Goal: Check status: Check status

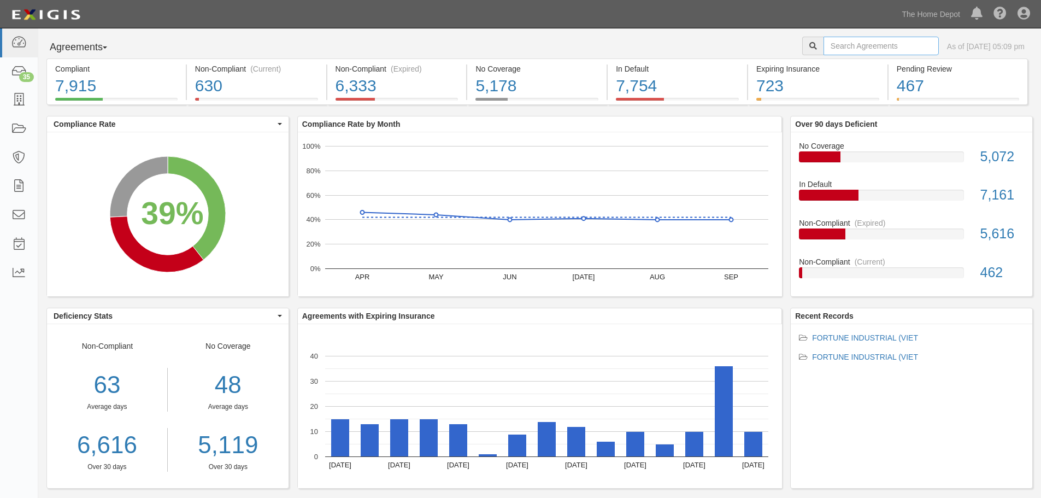
click at [824, 42] on input "text" at bounding box center [881, 46] width 115 height 19
type input "fortune industrial"
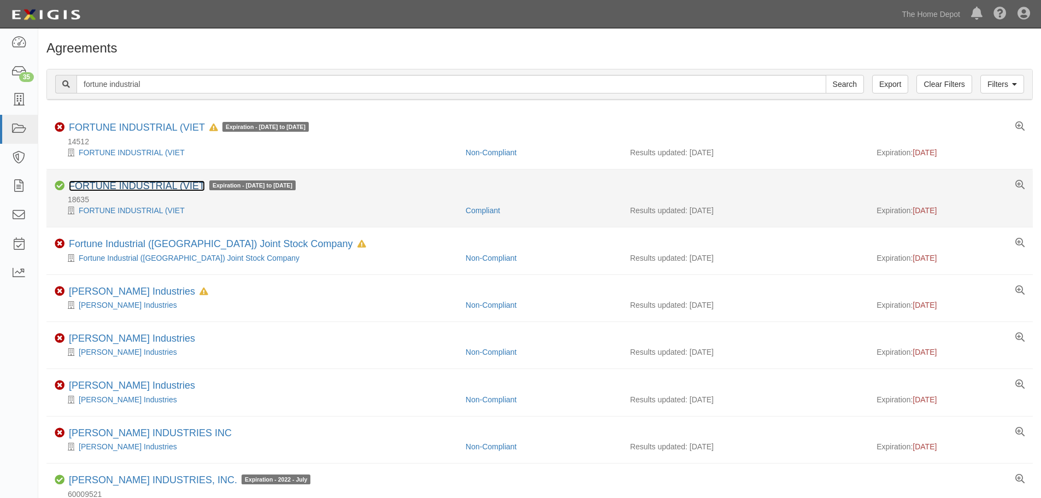
click at [141, 189] on link "FORTUNE INDUSTRIAL (VIET" at bounding box center [137, 185] width 136 height 11
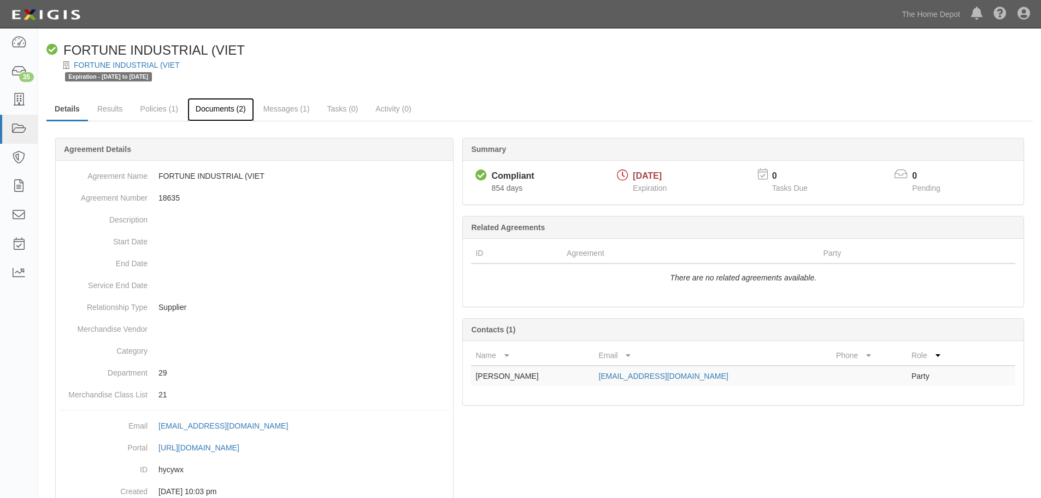
click at [224, 111] on link "Documents (2)" at bounding box center [220, 110] width 67 height 24
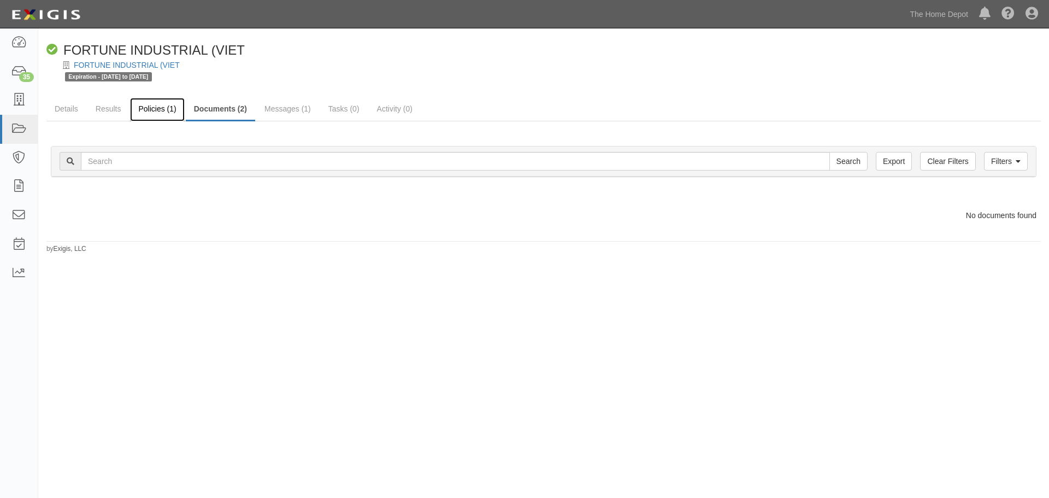
click at [156, 114] on link "Policies (1)" at bounding box center [157, 110] width 54 height 24
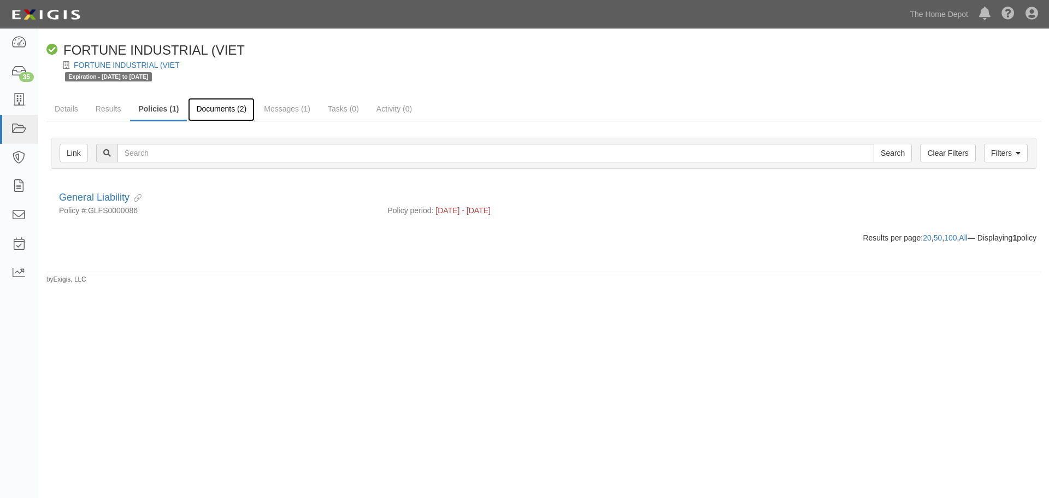
click at [224, 105] on link "Documents (2)" at bounding box center [221, 110] width 67 height 24
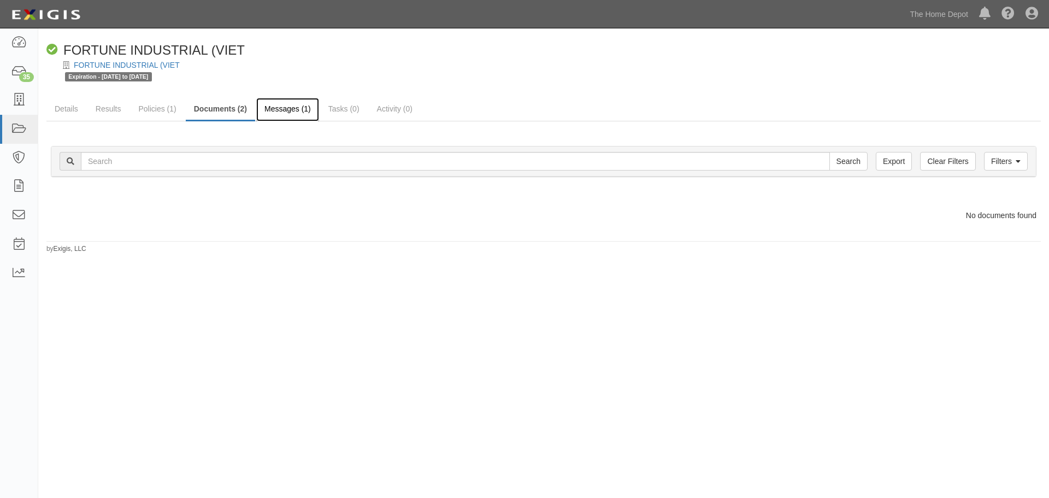
click at [282, 109] on link "Messages (1)" at bounding box center [287, 110] width 63 height 24
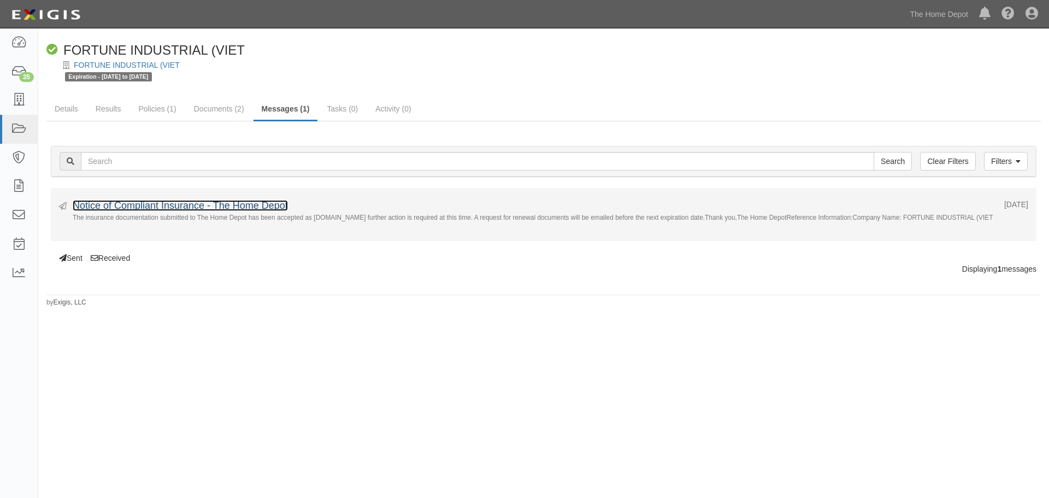
click at [136, 207] on link "Notice of Compliant Insurance - The Home Depot" at bounding box center [180, 205] width 215 height 11
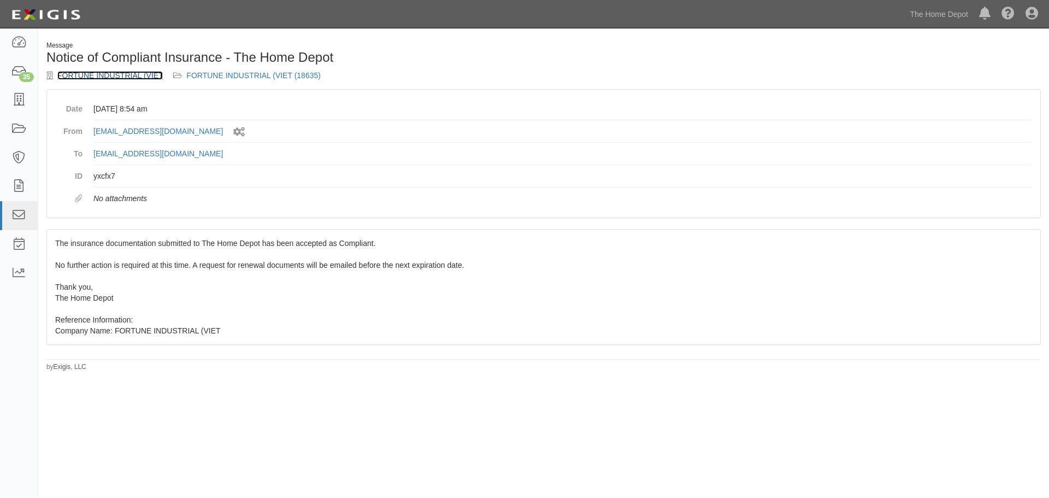
click at [83, 71] on link "FORTUNE INDUSTRIAL (VIET" at bounding box center [109, 75] width 105 height 9
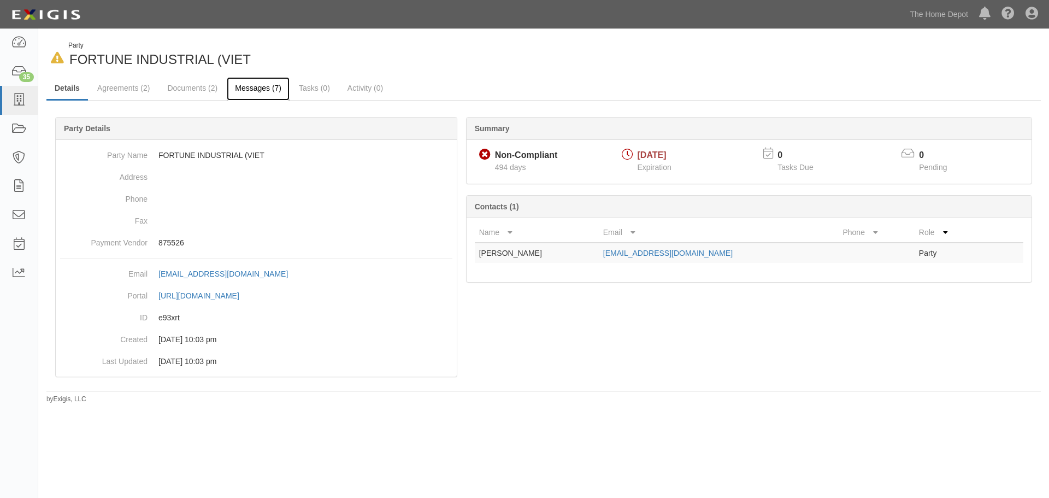
click at [269, 84] on link "Messages (7)" at bounding box center [258, 89] width 63 height 24
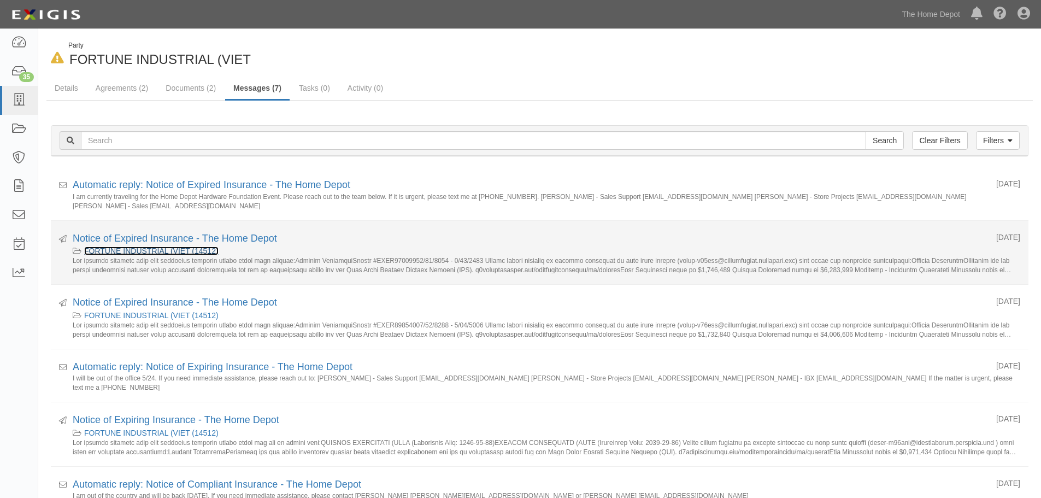
click at [162, 251] on link "FORTUNE INDUSTRIAL (VIET (14512)" at bounding box center [151, 250] width 134 height 9
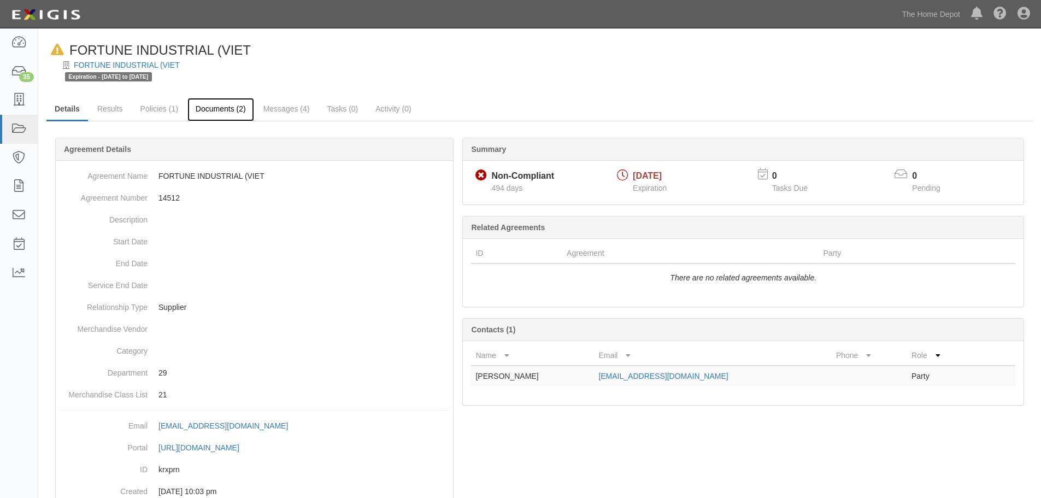
click at [222, 106] on link "Documents (2)" at bounding box center [220, 110] width 67 height 24
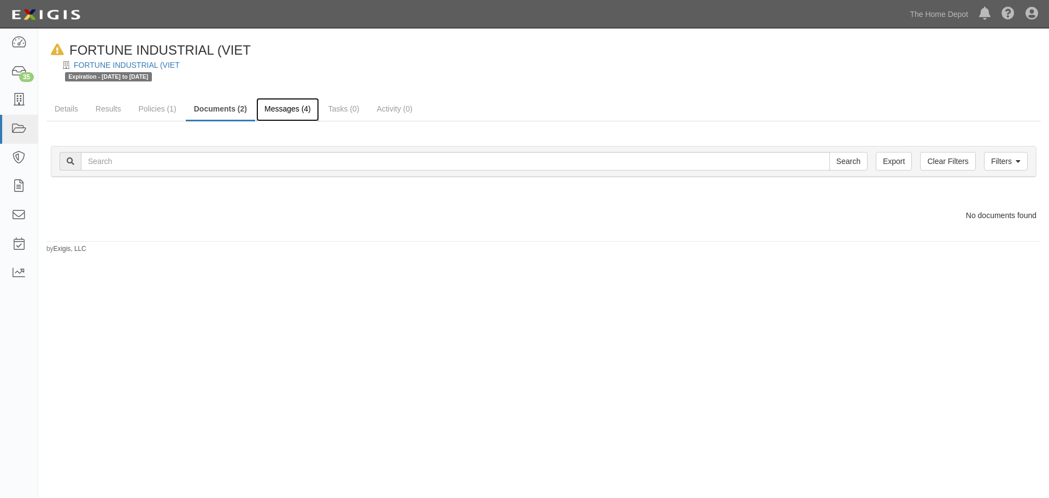
click at [297, 110] on link "Messages (4)" at bounding box center [287, 110] width 63 height 24
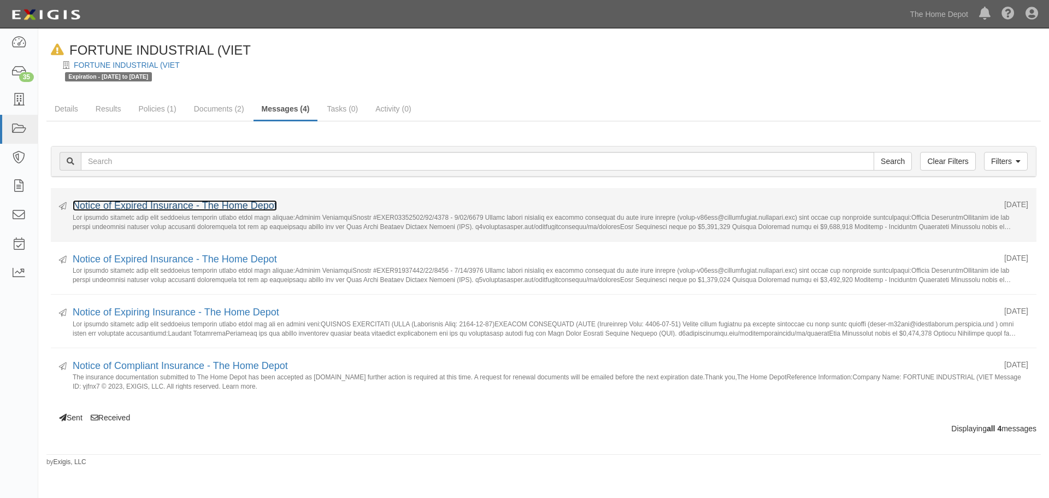
click at [125, 200] on link "Notice of Expired Insurance - The Home Depot" at bounding box center [175, 205] width 204 height 11
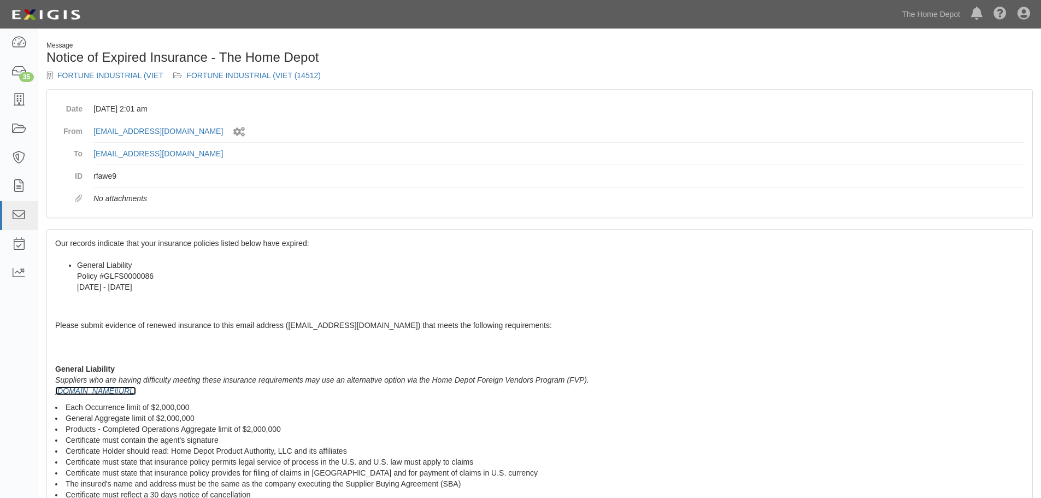
click at [104, 394] on link "[DOMAIN_NAME][URL]" at bounding box center [95, 390] width 81 height 9
